Goal: Task Accomplishment & Management: Manage account settings

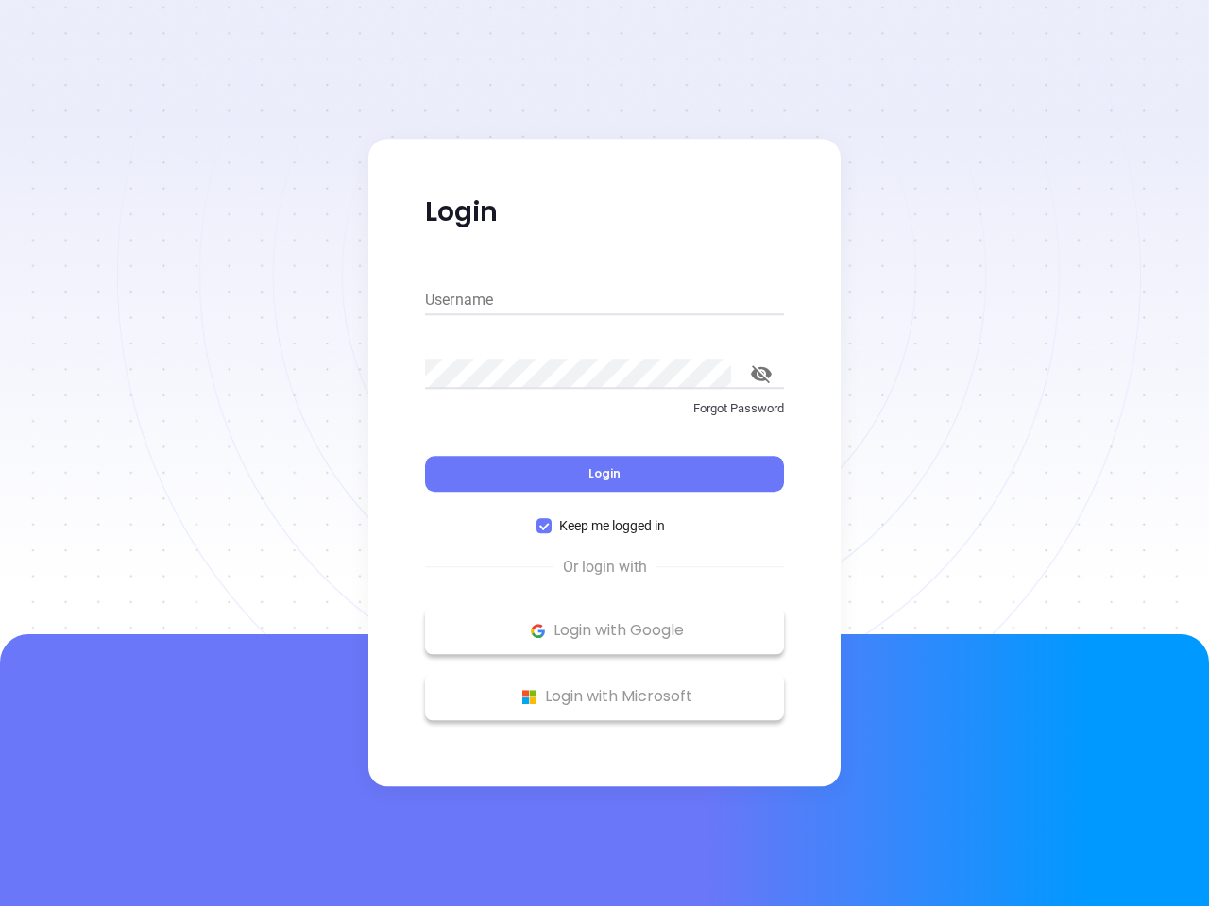
click at [604, 453] on div "Login" at bounding box center [604, 462] width 359 height 59
click at [604, 300] on input "Username" at bounding box center [604, 300] width 359 height 30
click at [761, 374] on icon "toggle password visibility" at bounding box center [761, 374] width 21 height 18
click at [604, 474] on span "Login" at bounding box center [604, 474] width 32 height 16
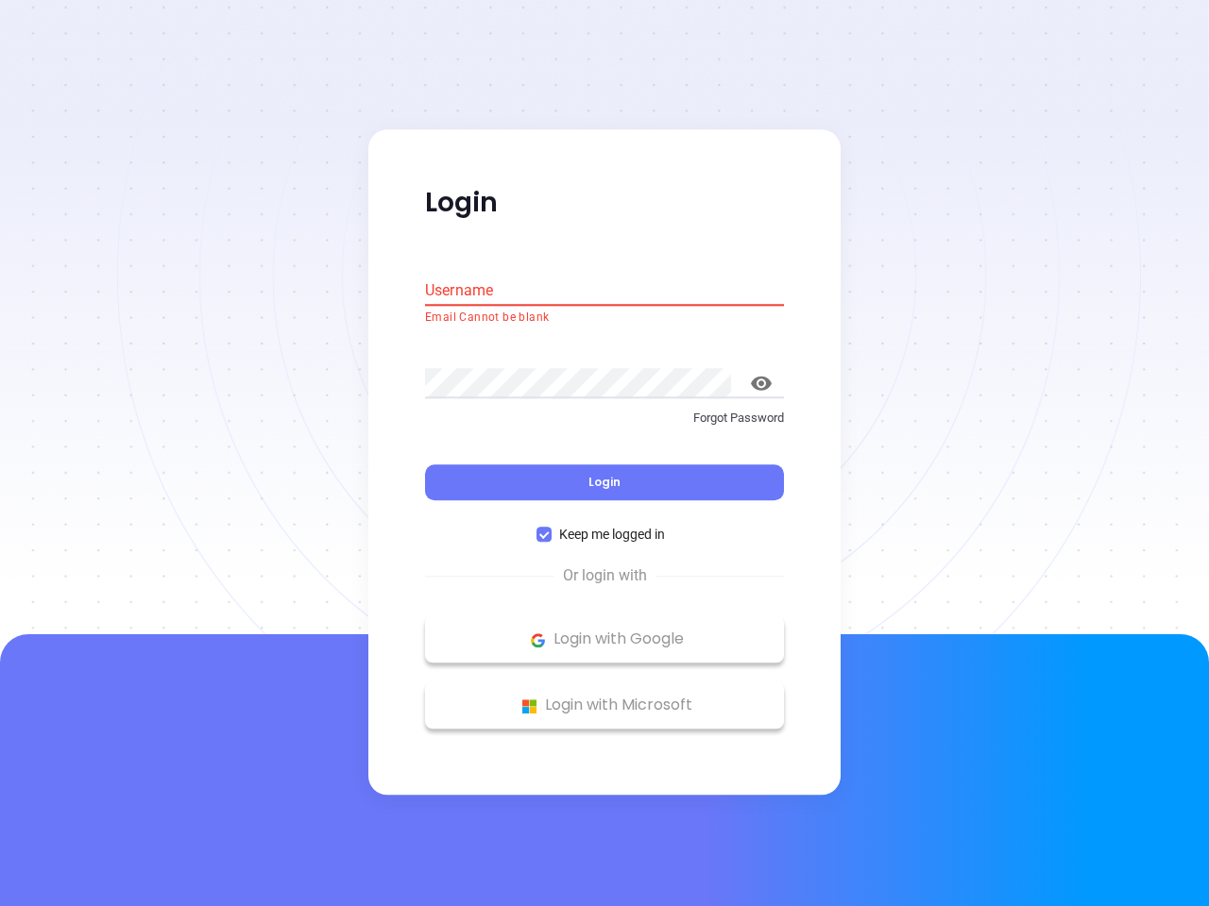
click at [604, 526] on span "Keep me logged in" at bounding box center [611, 535] width 121 height 21
click at [551, 528] on input "Keep me logged in" at bounding box center [543, 535] width 15 height 15
checkbox input "false"
click at [604, 631] on p "Login with Google" at bounding box center [604, 640] width 340 height 28
click at [604, 697] on p "Login with Microsoft" at bounding box center [604, 706] width 340 height 28
